Goal: Information Seeking & Learning: Learn about a topic

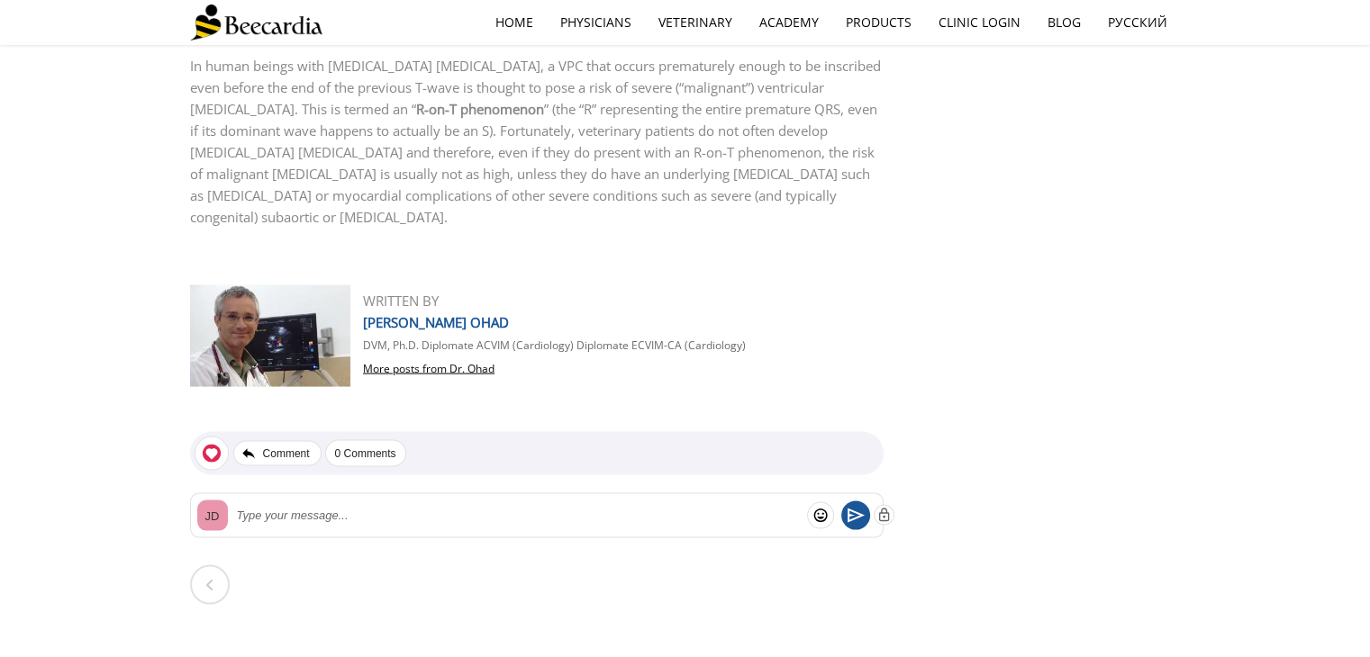
scroll to position [3498, 0]
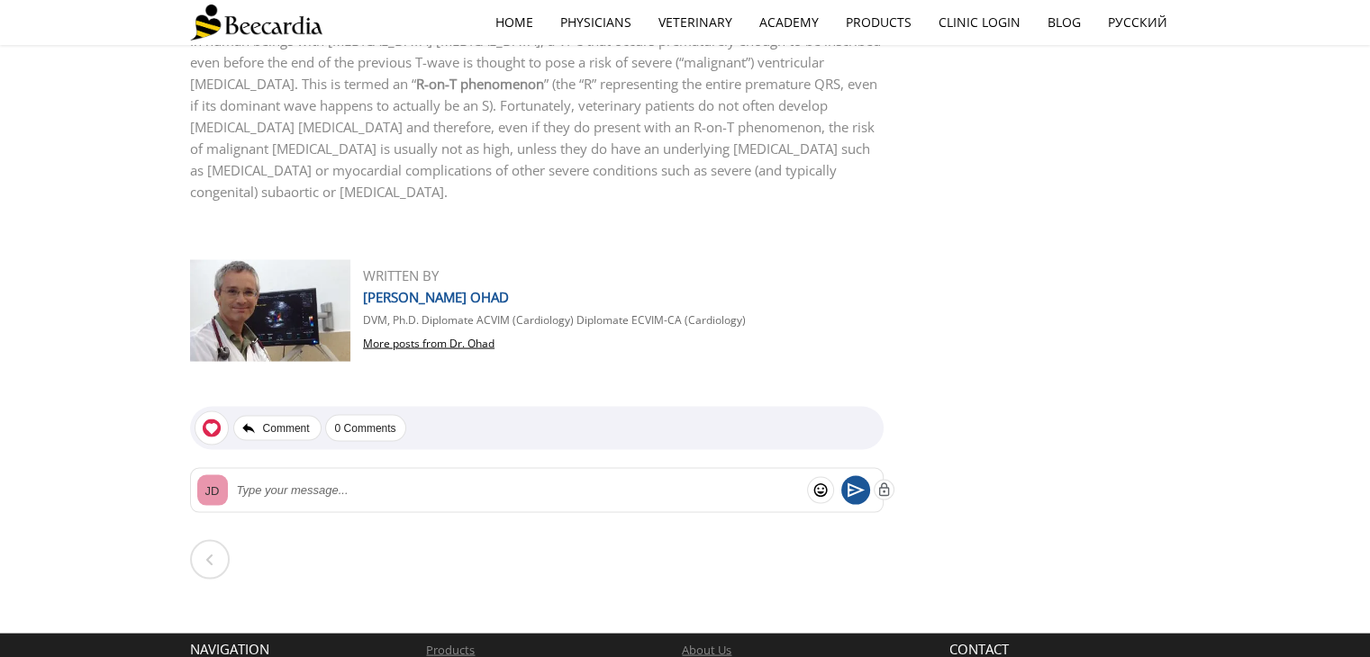
click at [415, 290] on span "DAN G. OHAD" at bounding box center [436, 297] width 146 height 18
click at [400, 337] on link "More posts from Dr. Ohad" at bounding box center [428, 343] width 131 height 15
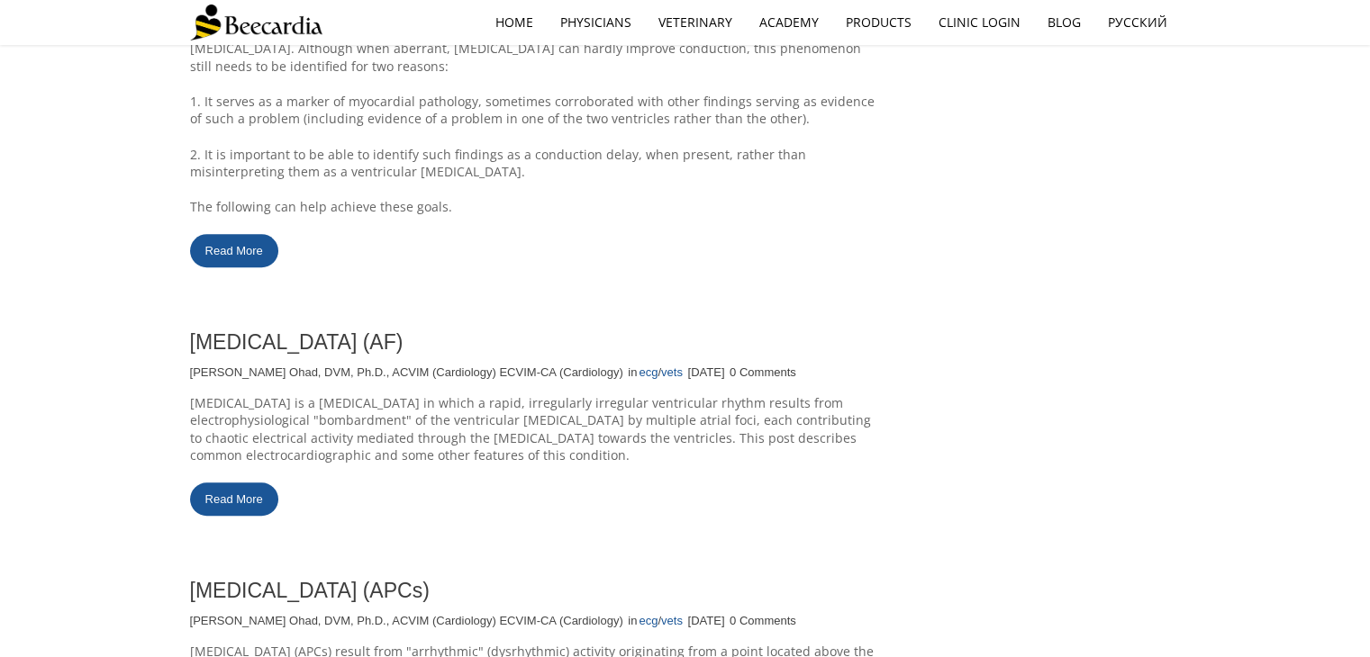
scroll to position [1176, 0]
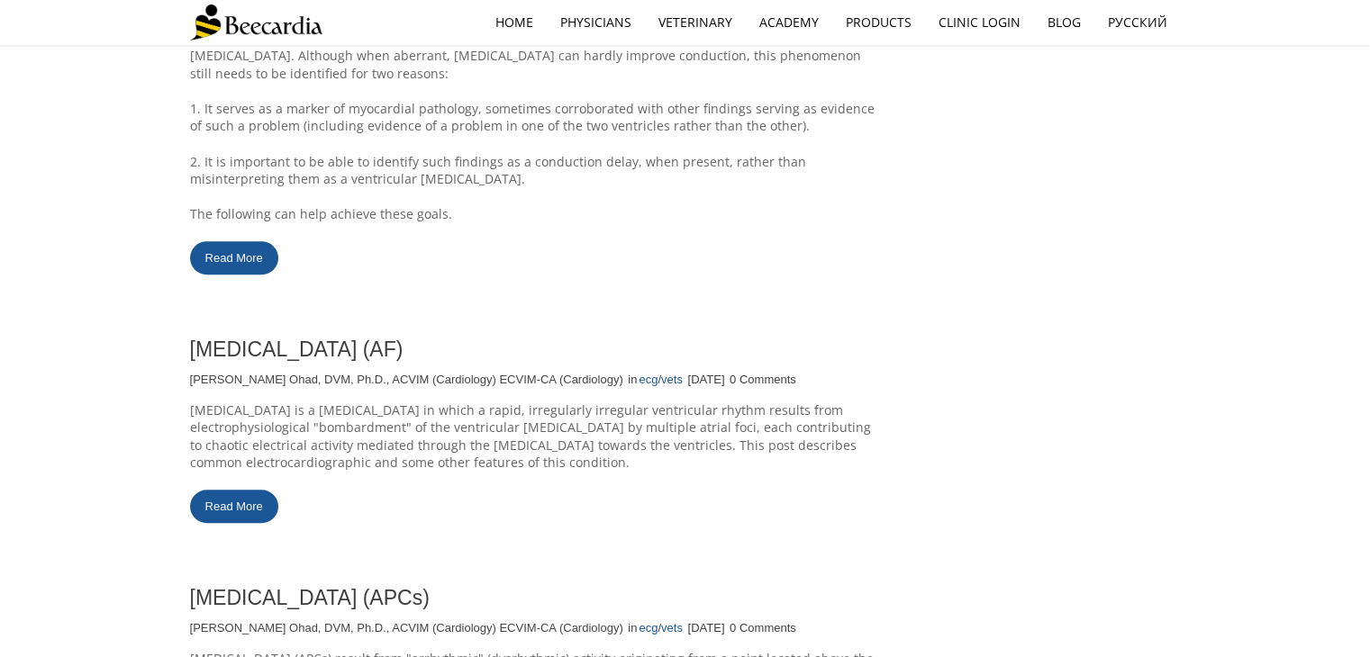
click at [241, 501] on link "Read More" at bounding box center [234, 506] width 88 height 33
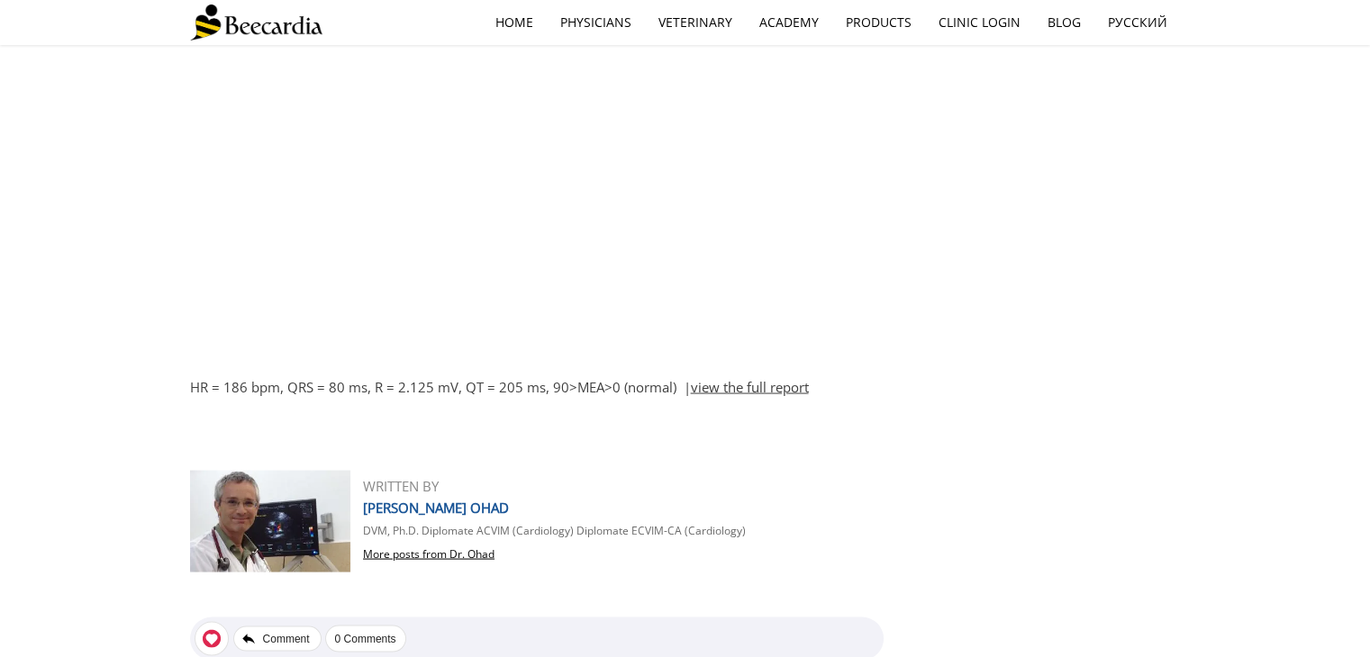
scroll to position [3408, 0]
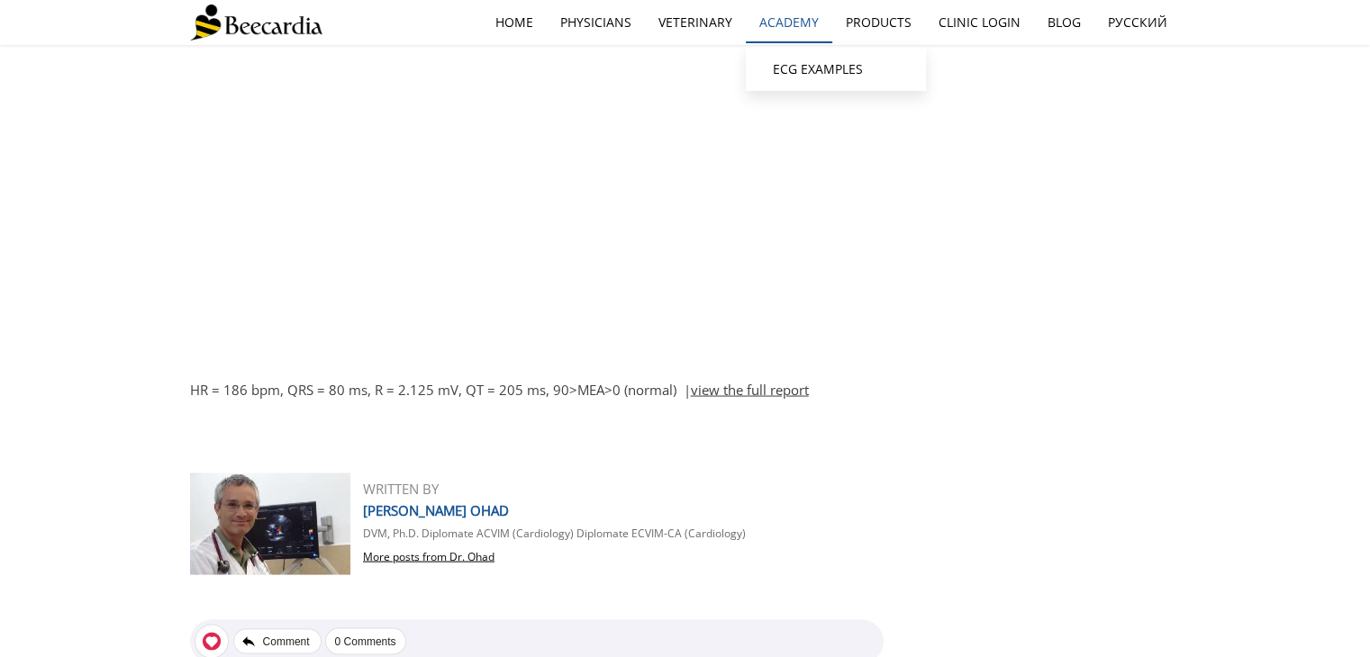
click at [775, 19] on link "Academy" at bounding box center [789, 22] width 86 height 41
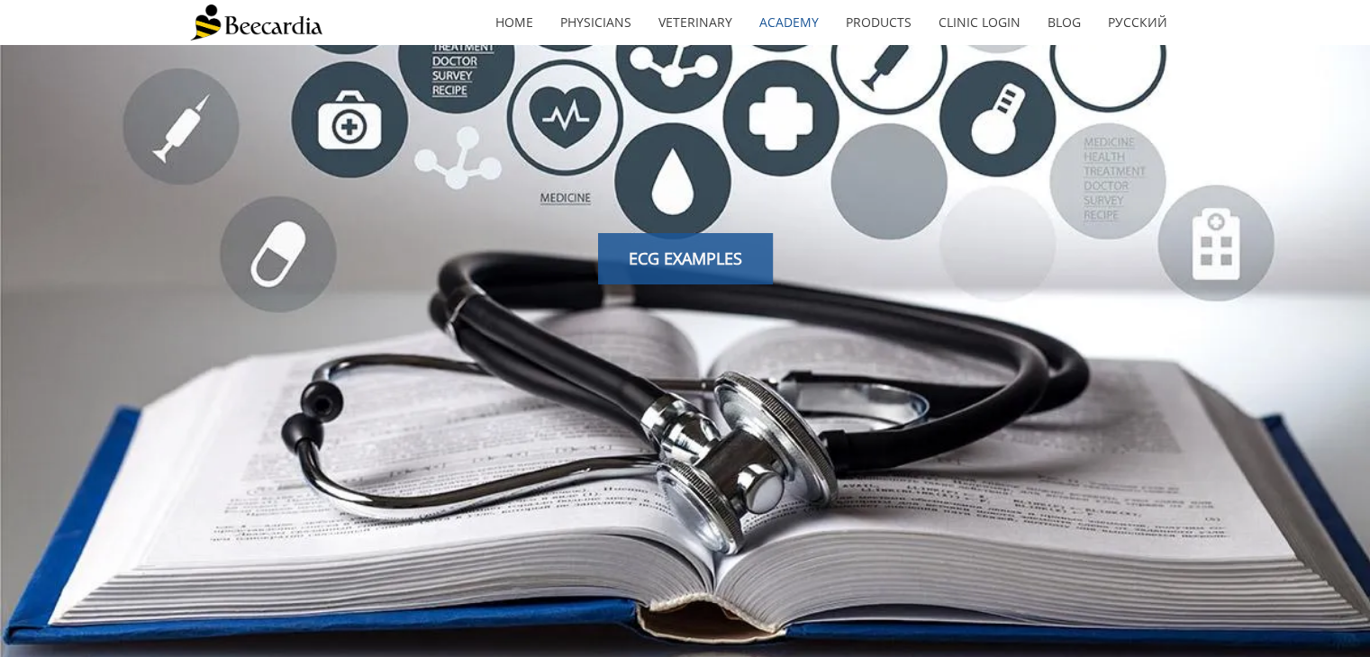
click at [692, 258] on span "ECG EXAMPLES" at bounding box center [685, 259] width 113 height 22
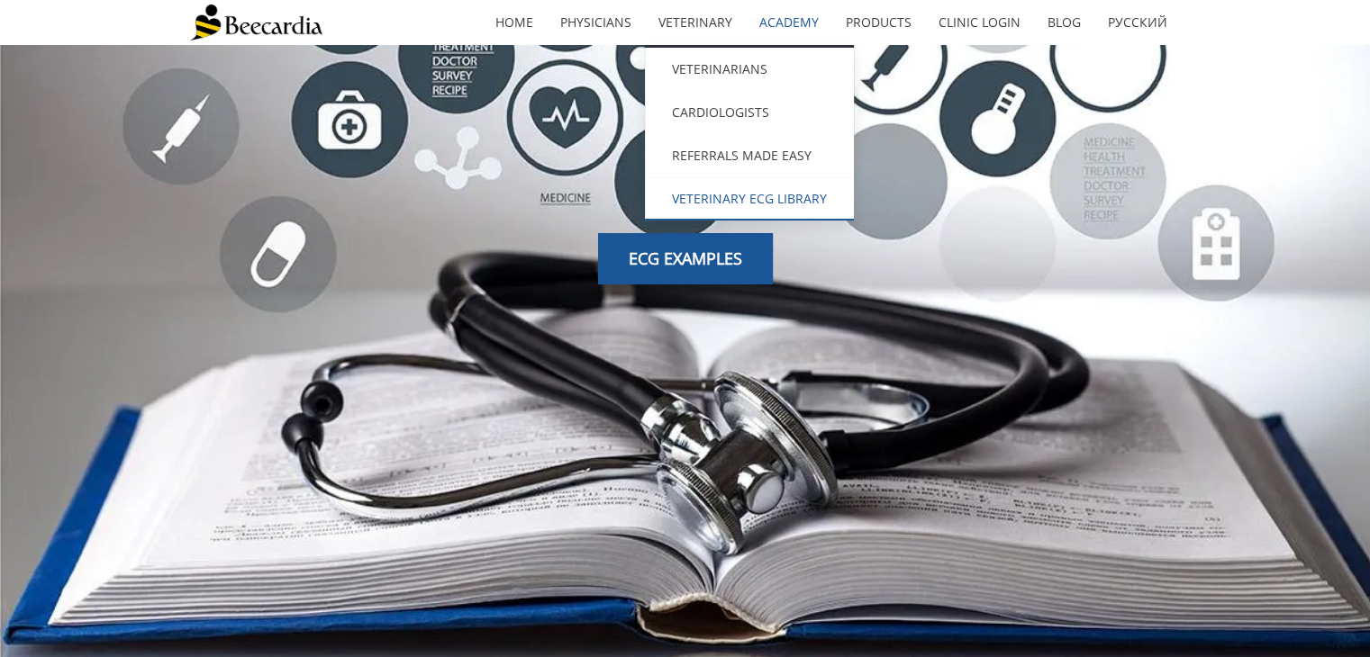
click at [775, 199] on link "Veterinary ECG Library" at bounding box center [749, 198] width 209 height 43
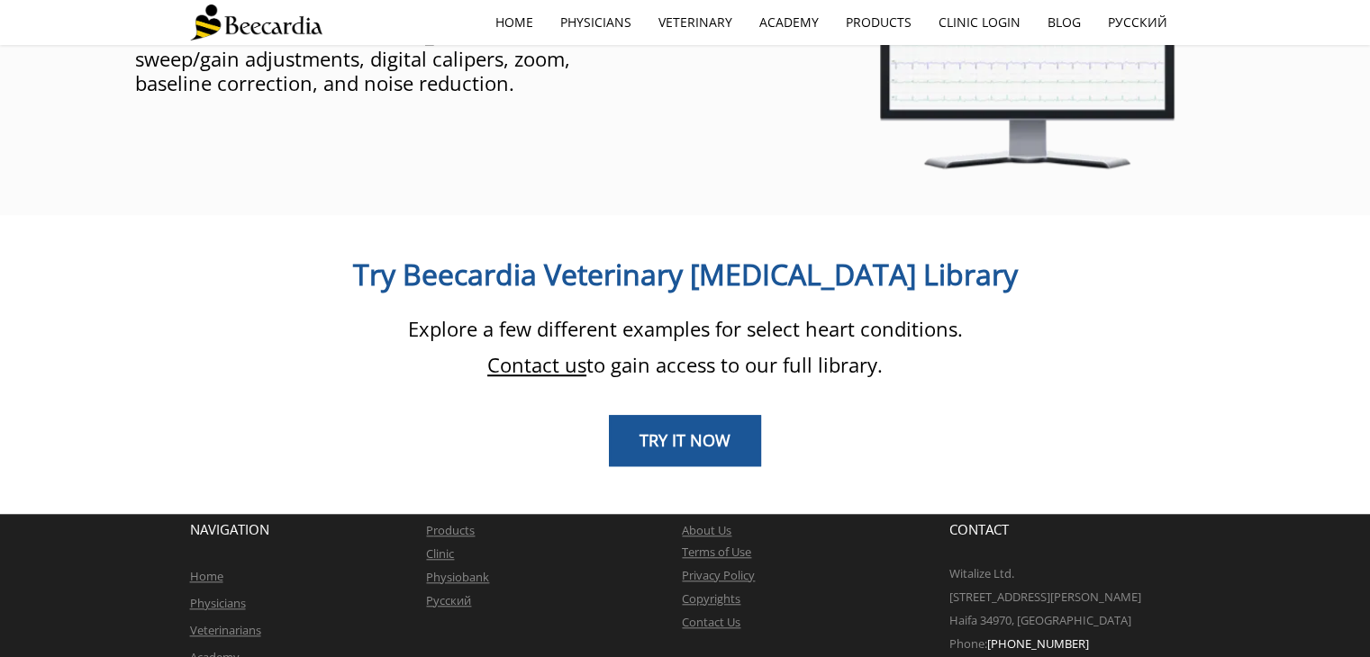
scroll to position [1482, 0]
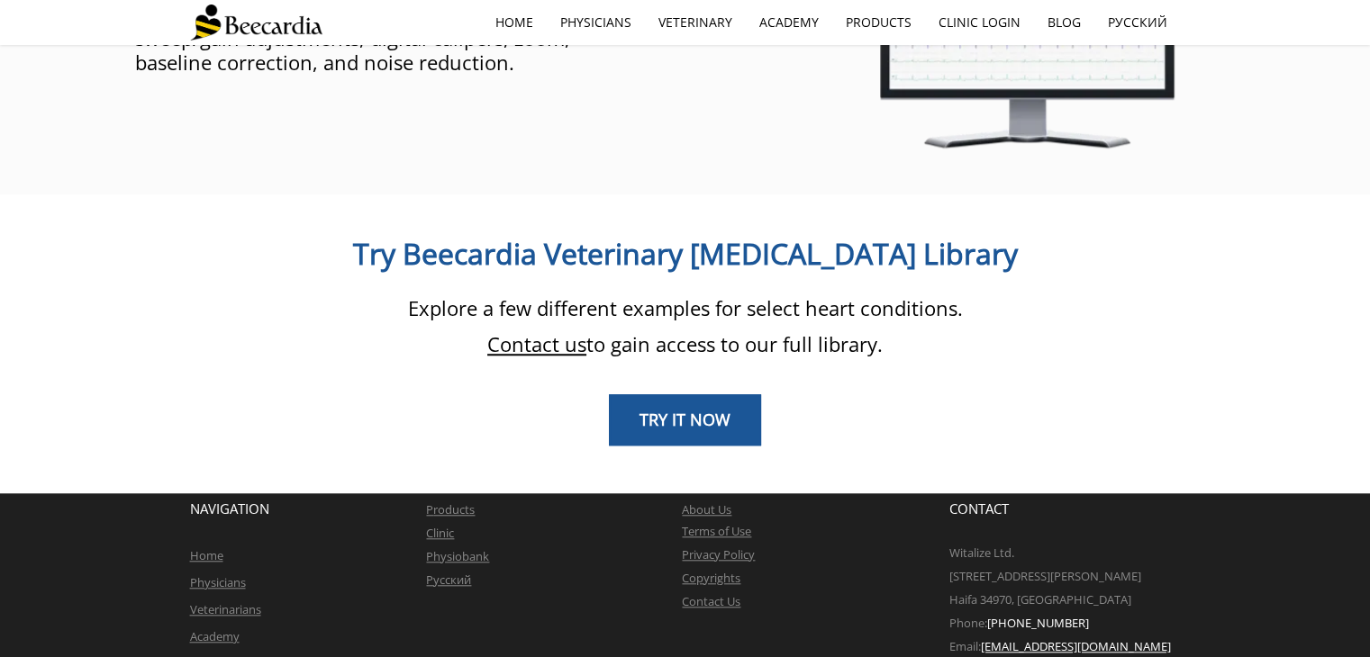
click at [526, 331] on link "Contact us" at bounding box center [536, 344] width 99 height 27
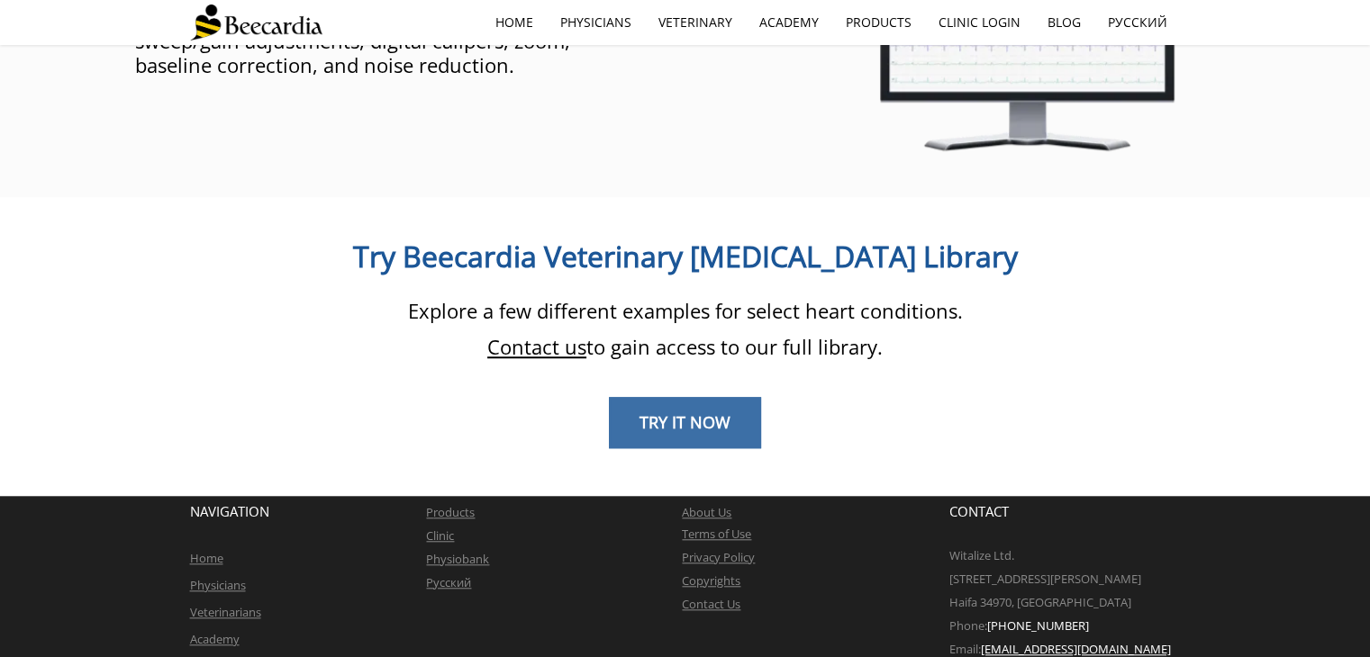
click at [698, 412] on span "TRY IT NOW" at bounding box center [684, 423] width 91 height 22
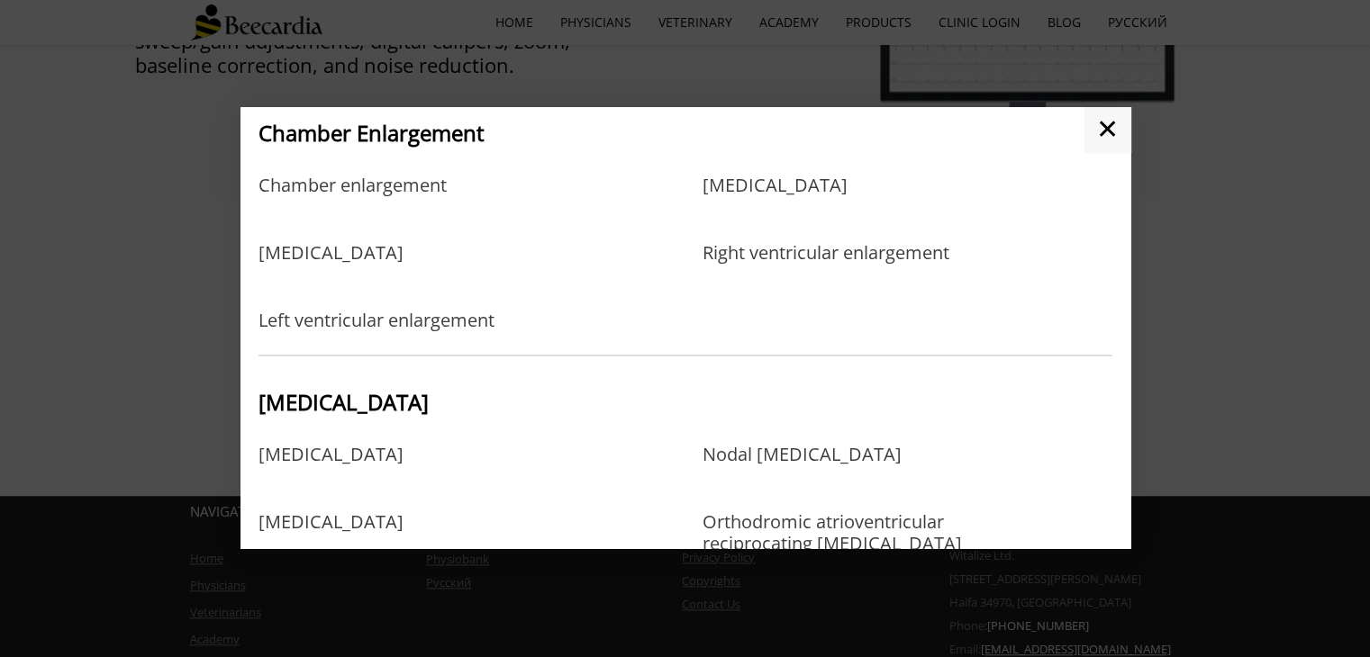
scroll to position [148, 0]
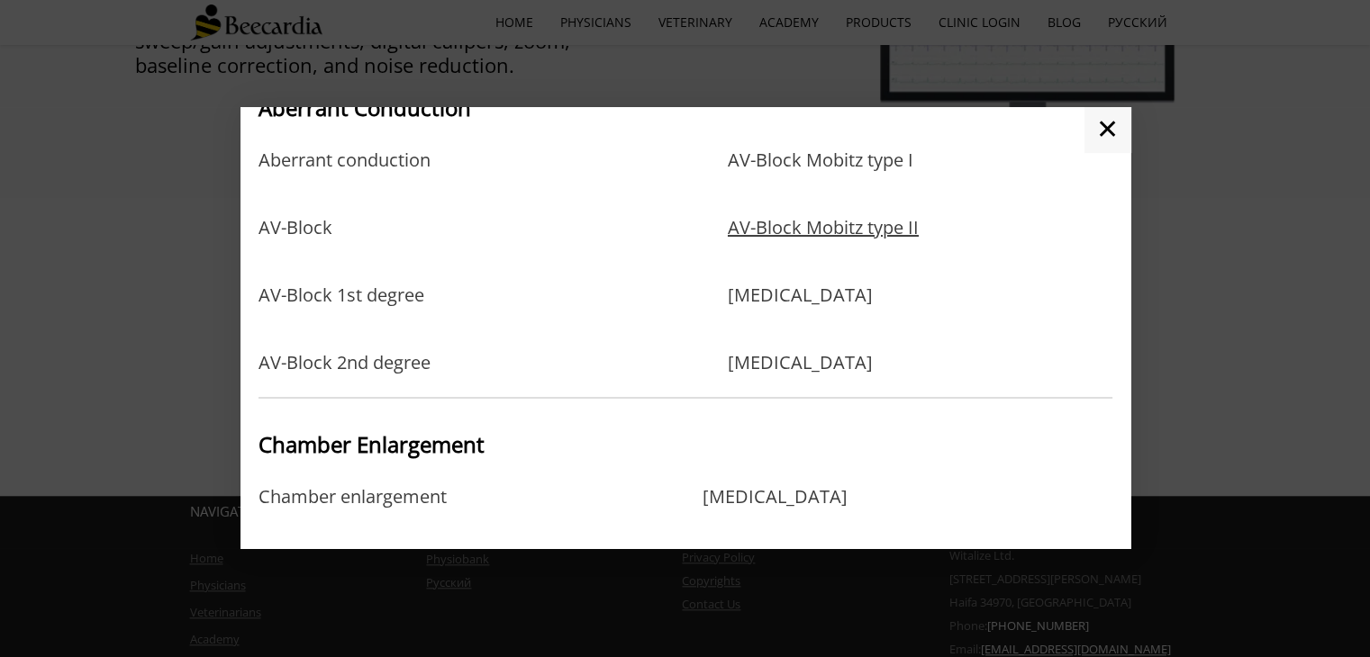
click at [820, 244] on link "AV-Block Mobitz type II" at bounding box center [823, 246] width 191 height 59
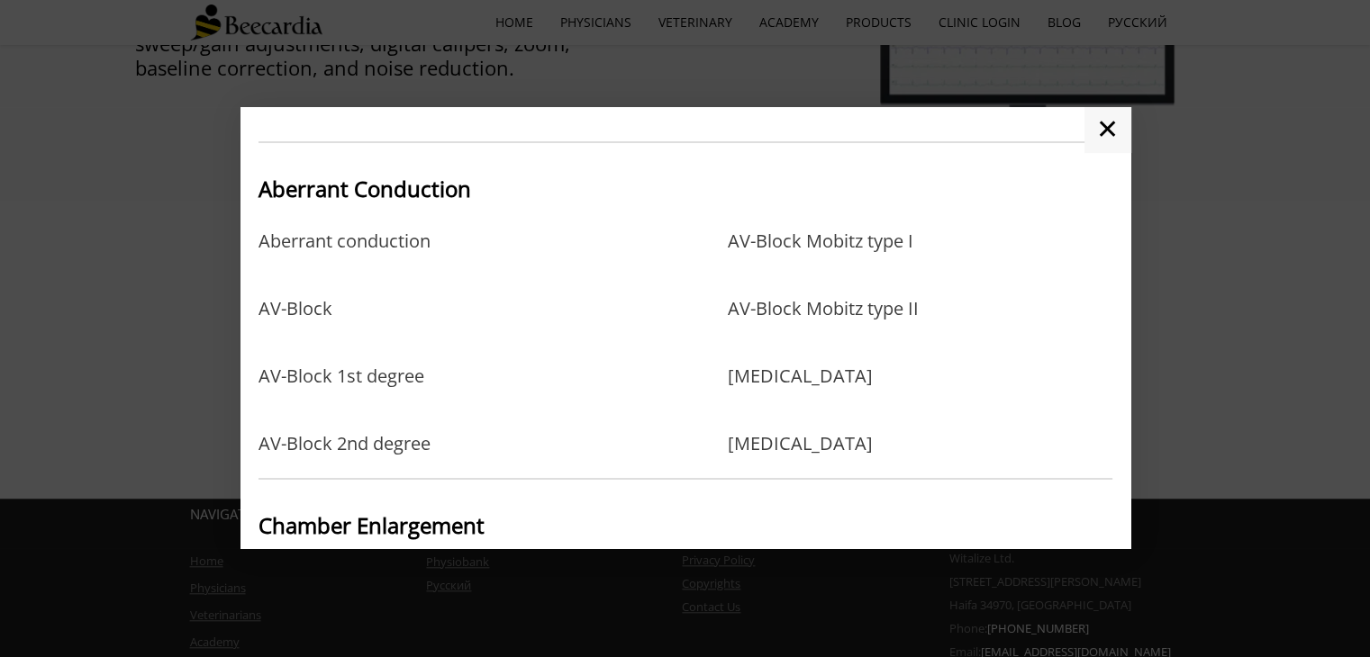
scroll to position [68, 0]
click at [304, 311] on link "AV-Block" at bounding box center [295, 325] width 74 height 59
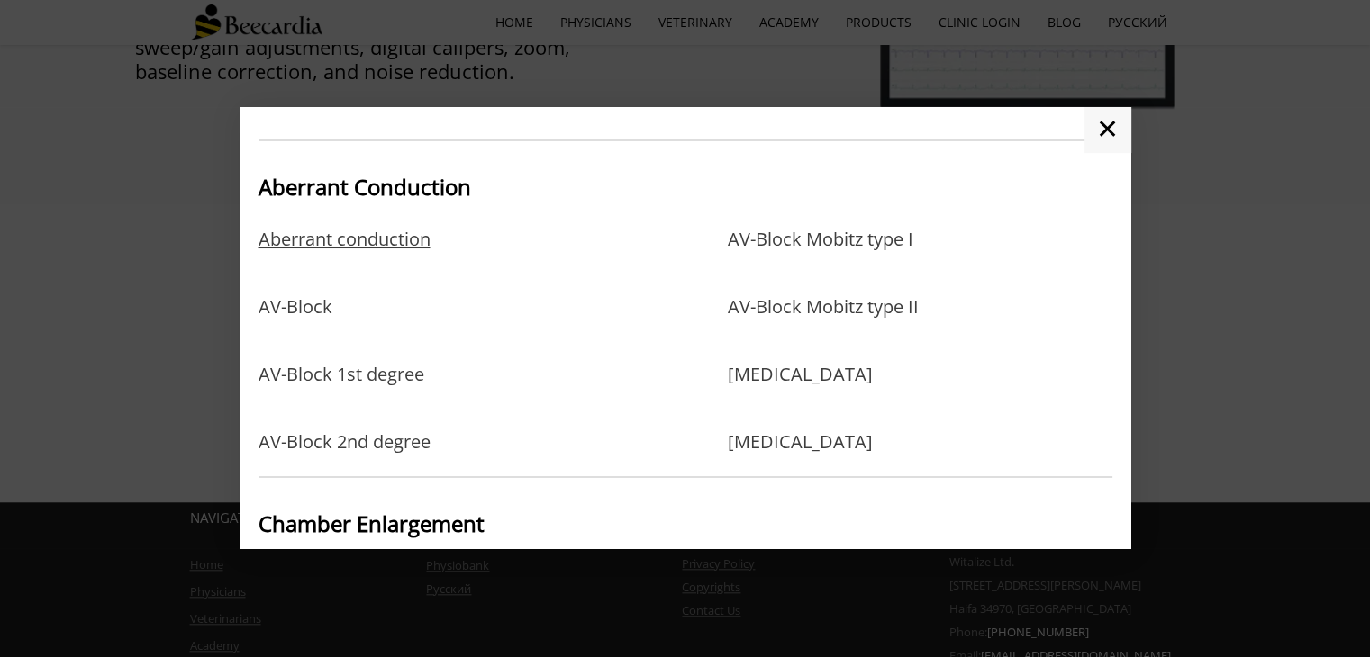
click at [386, 243] on link "Aberrant conduction" at bounding box center [344, 258] width 172 height 59
click at [358, 376] on link "AV-Block 1st degree" at bounding box center [341, 393] width 166 height 59
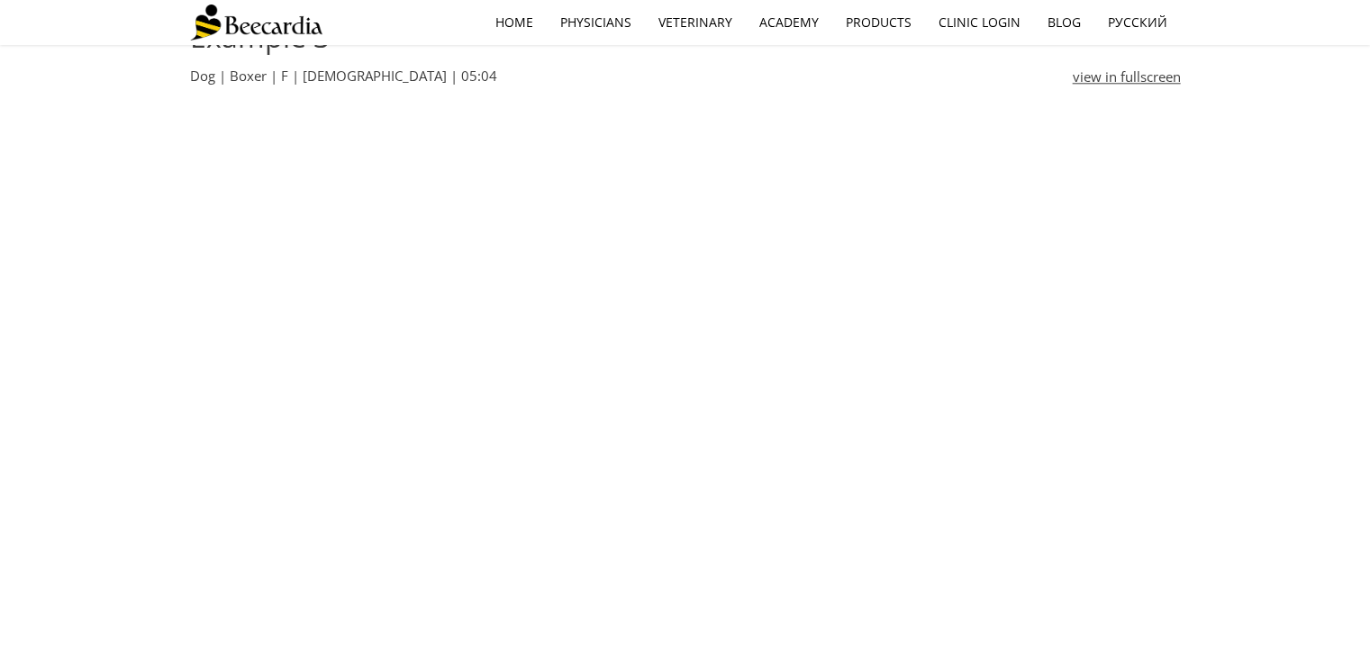
scroll to position [2028, 0]
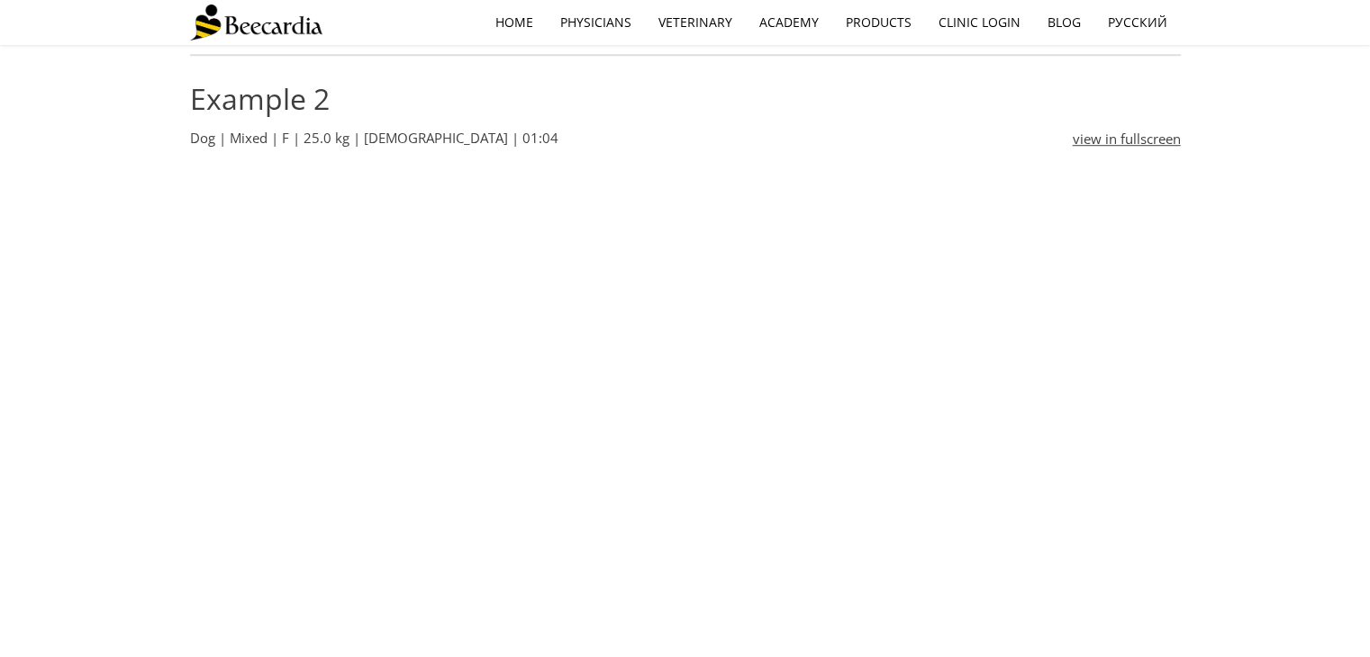
scroll to position [1286, 0]
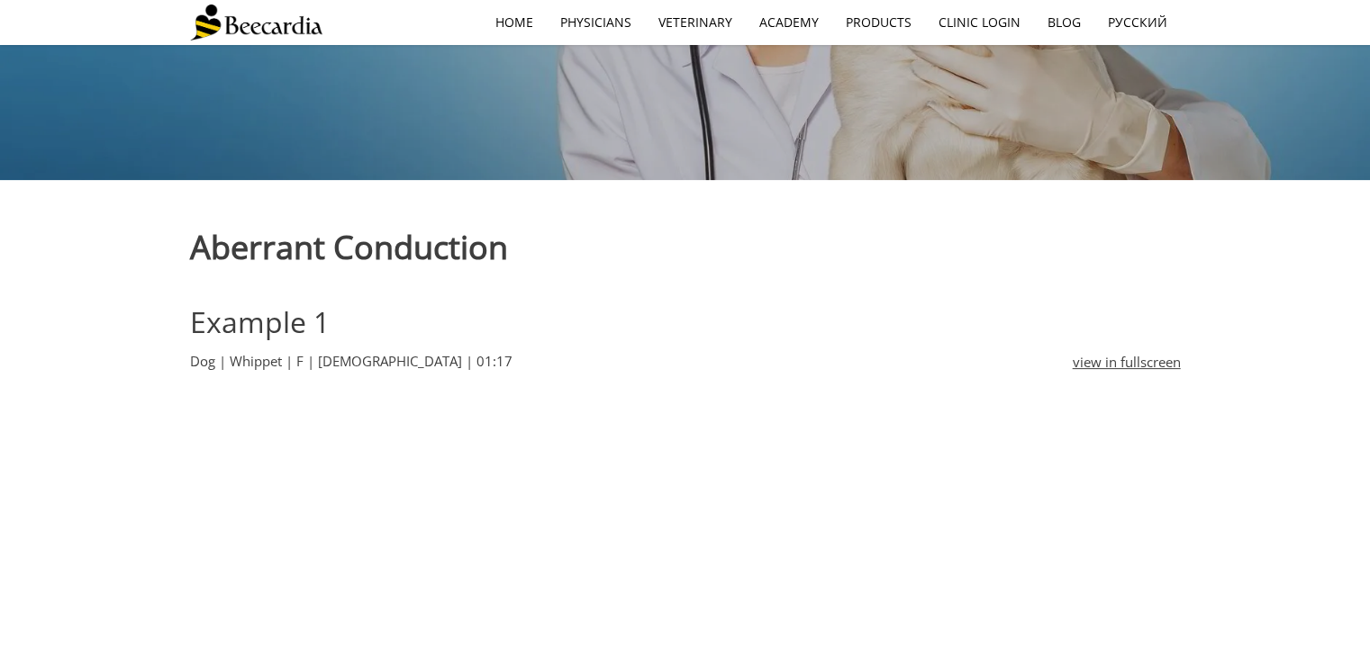
scroll to position [384, 0]
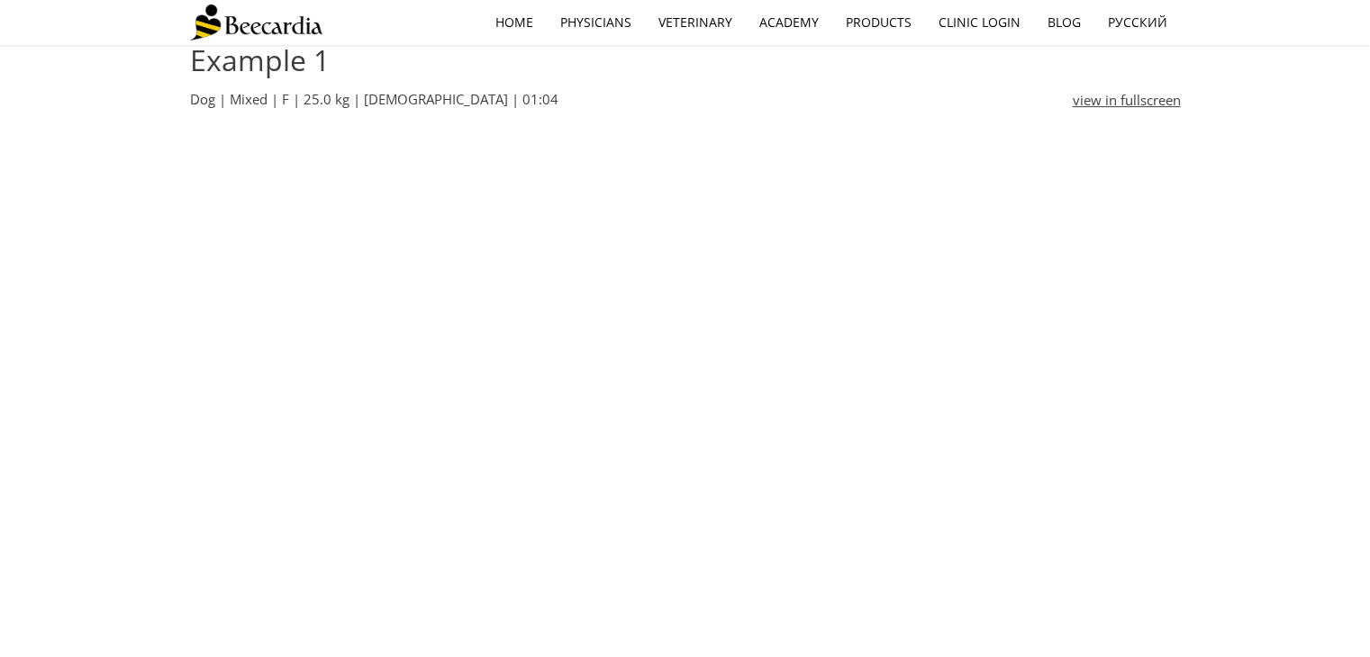
scroll to position [663, 0]
